Goal: Find specific page/section: Find specific page/section

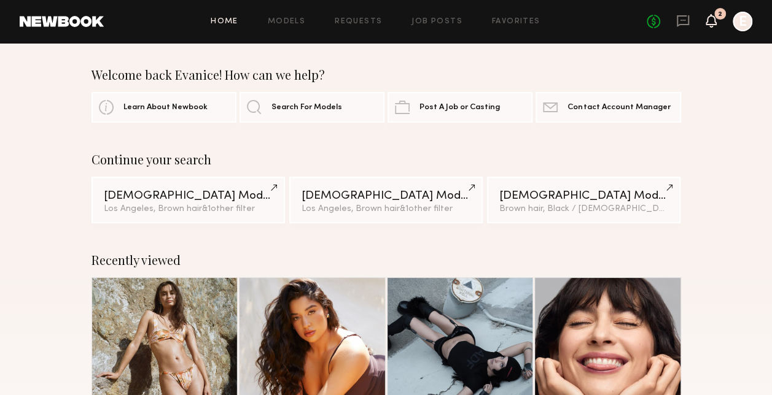
click at [706, 22] on icon at bounding box center [711, 20] width 10 height 9
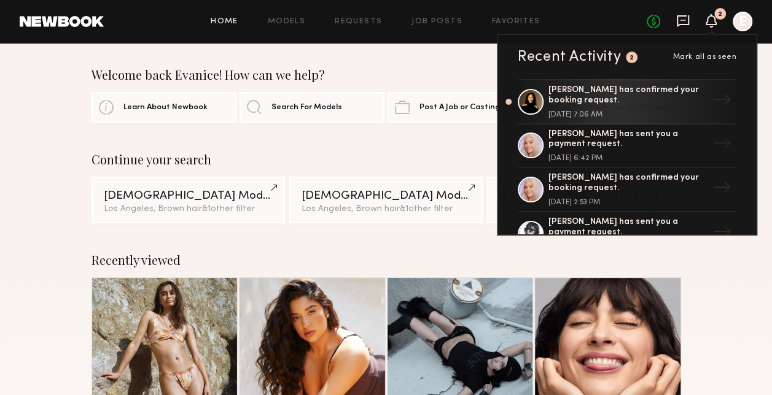
click at [680, 22] on icon at bounding box center [683, 21] width 14 height 14
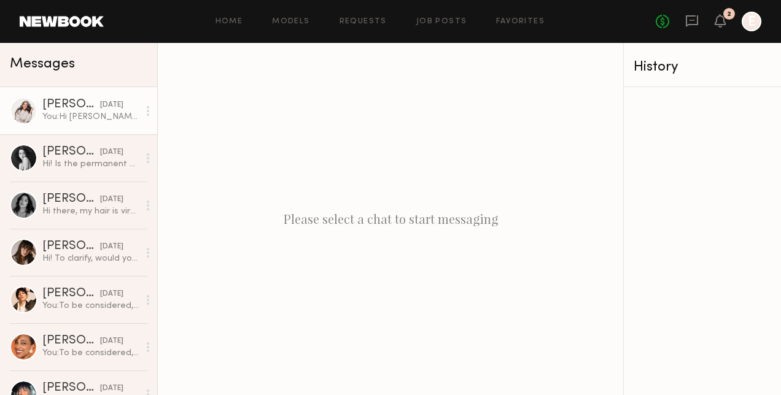
click at [101, 109] on div "09/09/2025" at bounding box center [111, 105] width 23 height 12
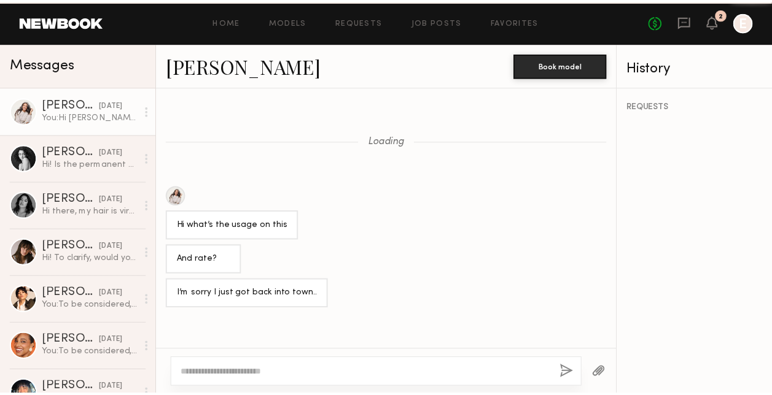
scroll to position [760, 0]
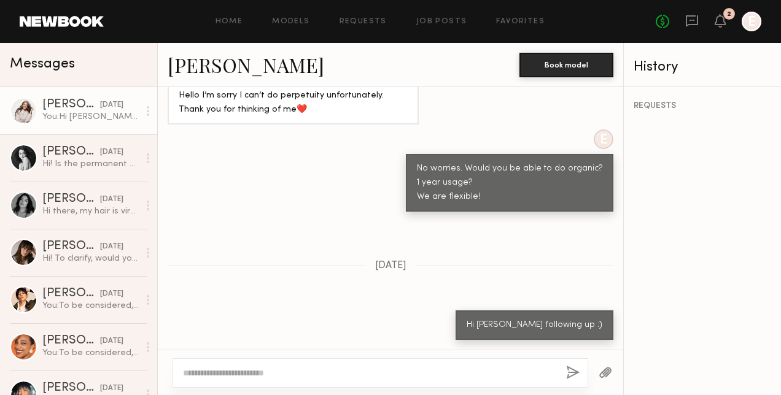
click at [750, 22] on div at bounding box center [752, 22] width 20 height 20
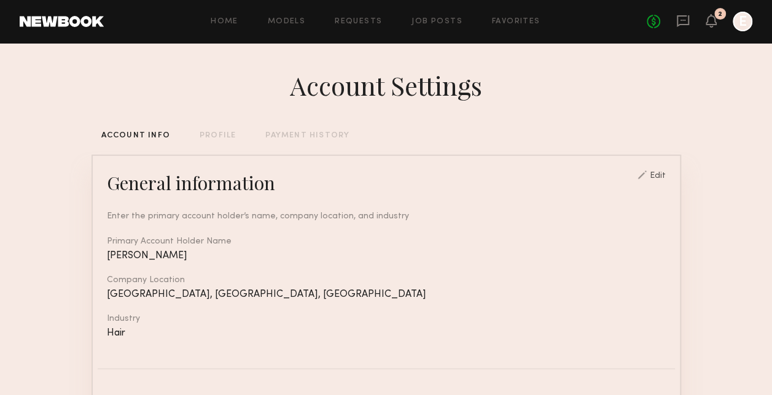
click at [747, 26] on div at bounding box center [742, 22] width 20 height 20
click at [705, 14] on div "No fees up to $5,000 2 E" at bounding box center [699, 22] width 106 height 20
click at [739, 22] on div at bounding box center [742, 22] width 20 height 20
click at [310, 135] on div "PAYMENT HISTORY" at bounding box center [307, 136] width 84 height 8
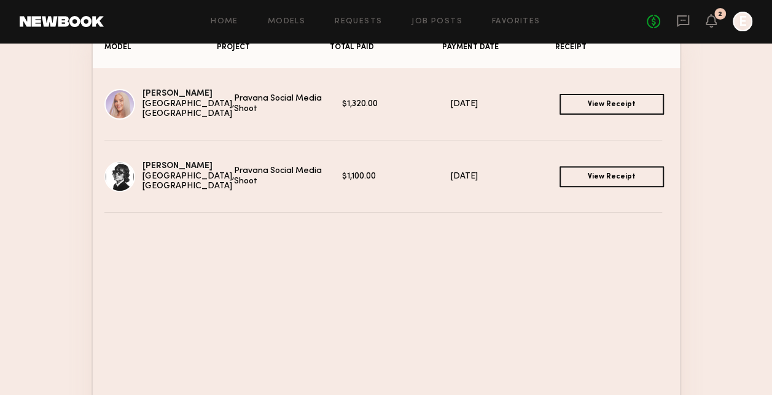
scroll to position [61, 0]
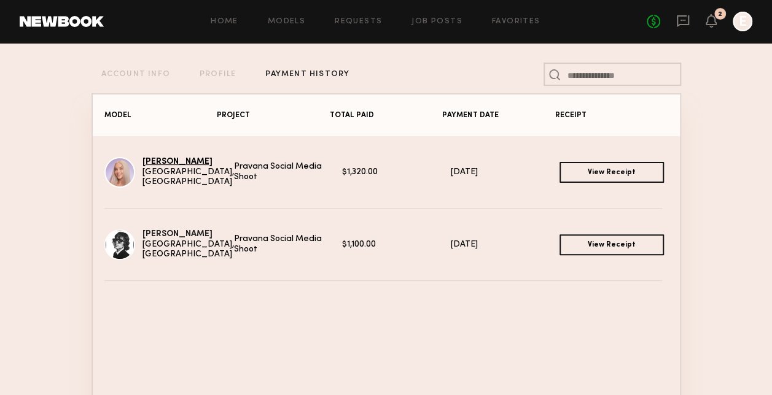
click at [150, 166] on link "Sofia M." at bounding box center [177, 162] width 70 height 8
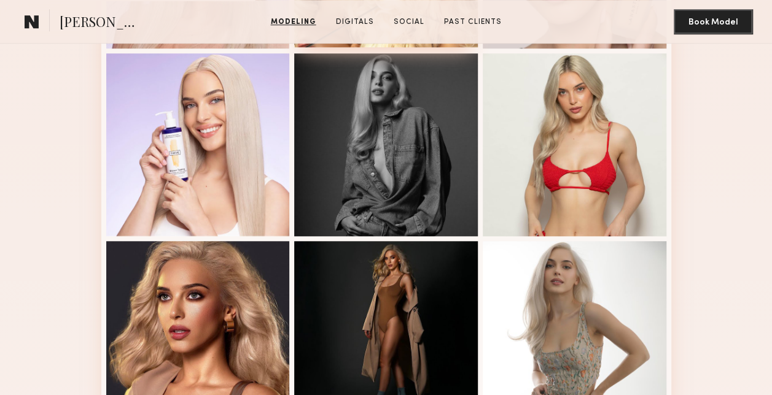
scroll to position [675, 0]
